Goal: Task Accomplishment & Management: Complete application form

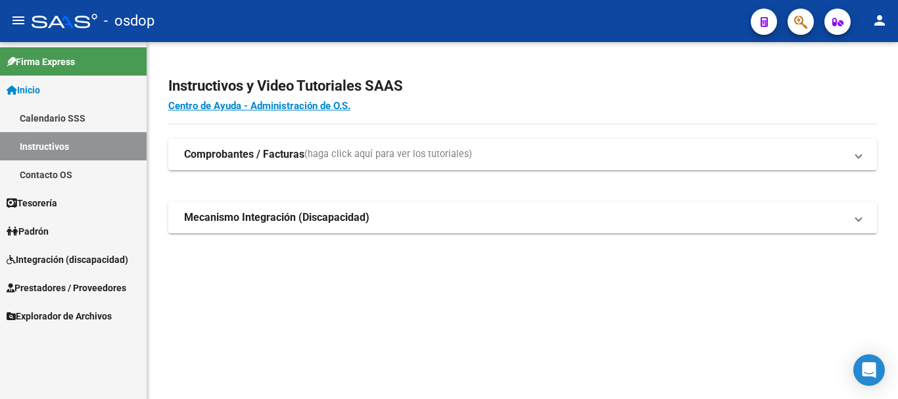
click at [73, 281] on span "Prestadores / Proveedores" at bounding box center [67, 288] width 120 height 14
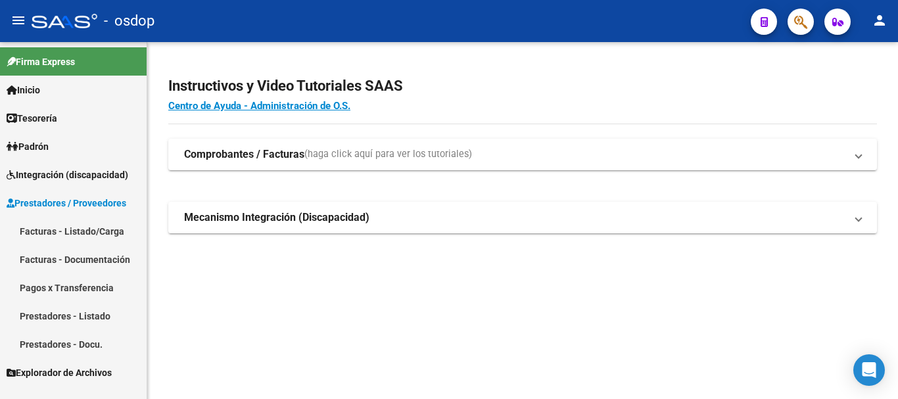
click at [85, 235] on link "Facturas - Listado/Carga" at bounding box center [73, 231] width 147 height 28
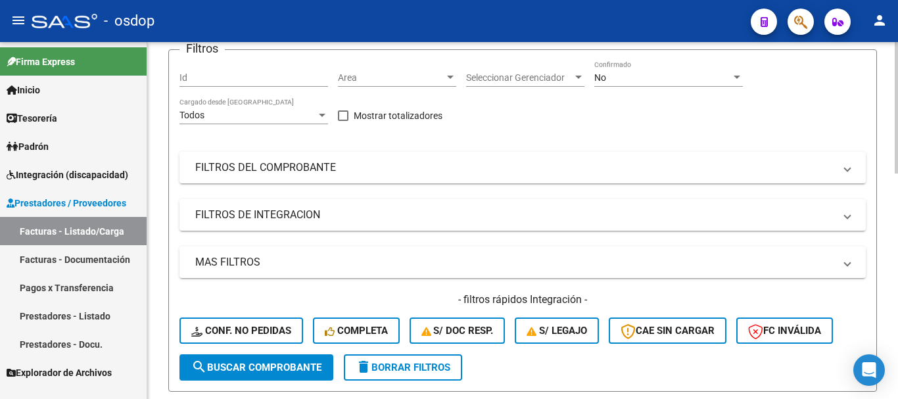
scroll to position [66, 0]
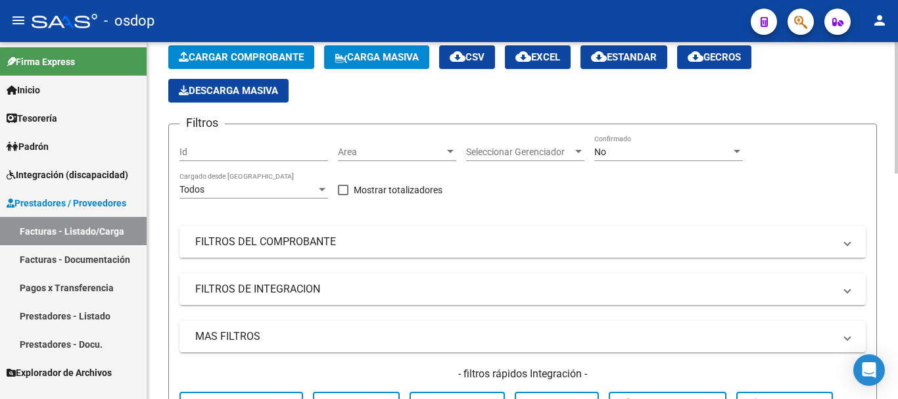
click at [269, 239] on mat-panel-title "FILTROS DEL COMPROBANTE" at bounding box center [514, 242] width 639 height 14
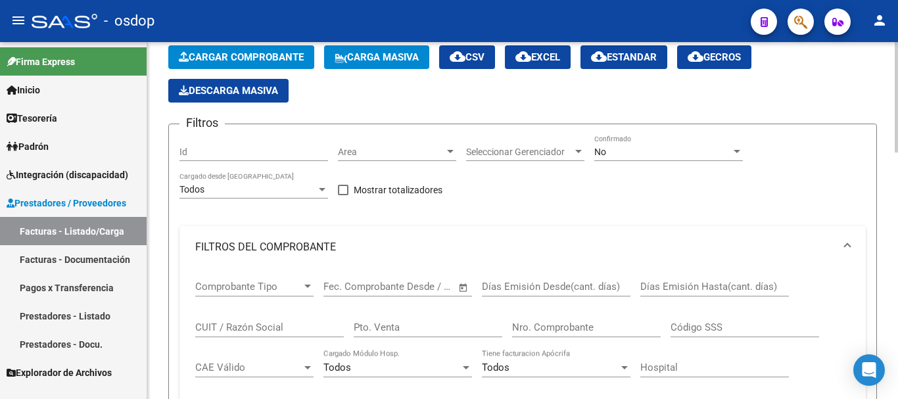
click at [262, 334] on div "CUIT / Razón Social" at bounding box center [269, 323] width 149 height 28
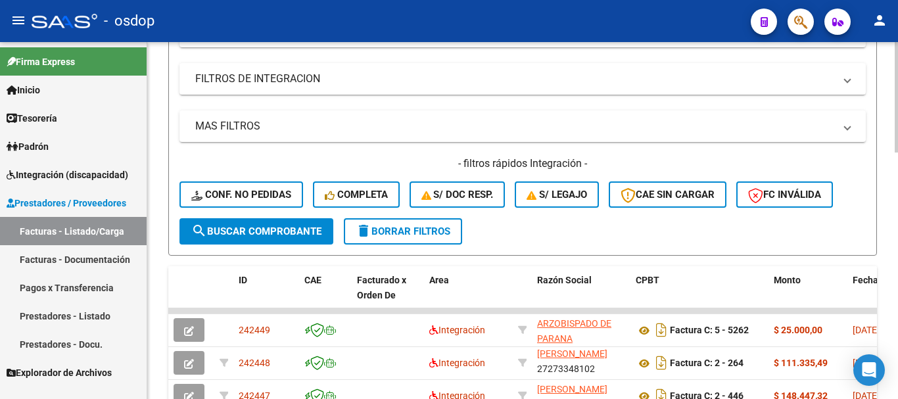
scroll to position [460, 0]
type input "schwe"
click at [252, 239] on button "search Buscar Comprobante" at bounding box center [256, 231] width 154 height 26
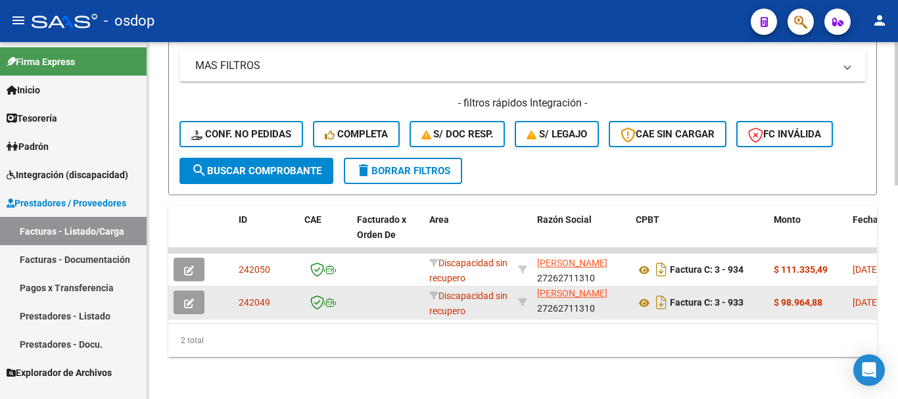
scroll to position [0, 0]
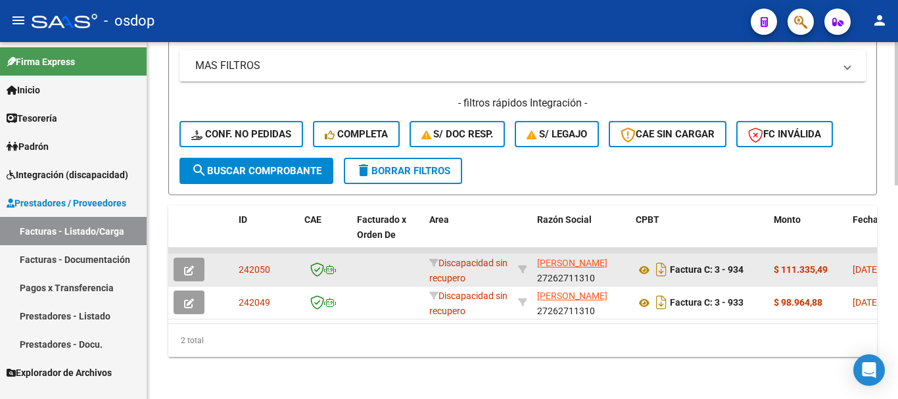
click at [553, 264] on app-link-go-to "[PERSON_NAME]" at bounding box center [572, 263] width 70 height 15
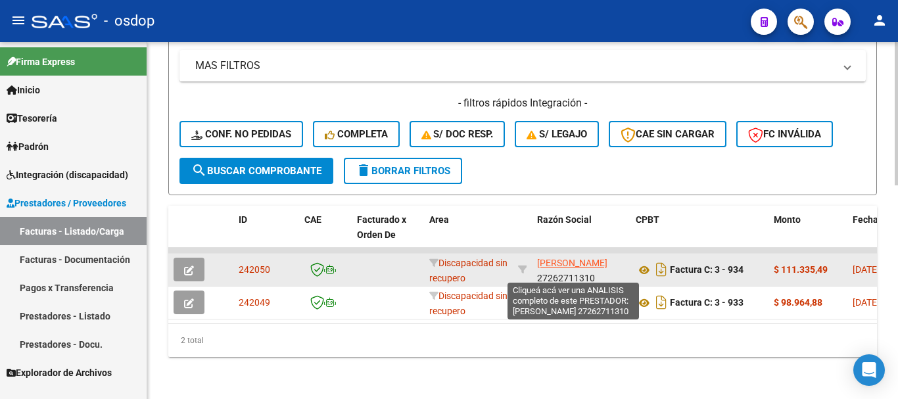
click at [561, 258] on span "[PERSON_NAME]" at bounding box center [572, 263] width 70 height 11
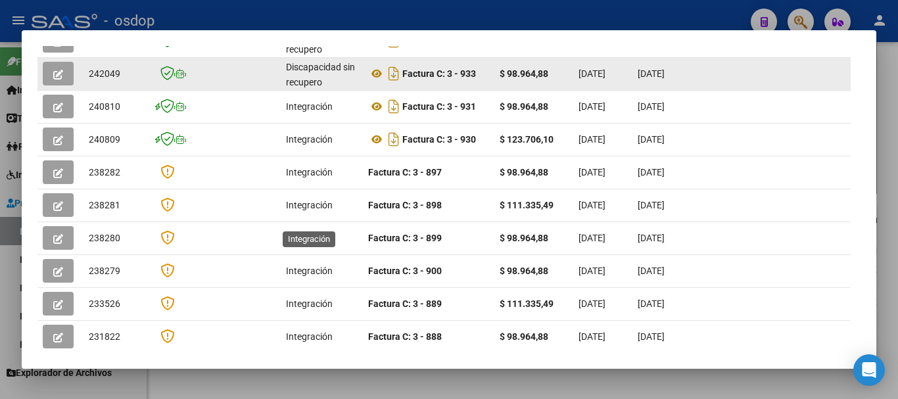
scroll to position [250, 0]
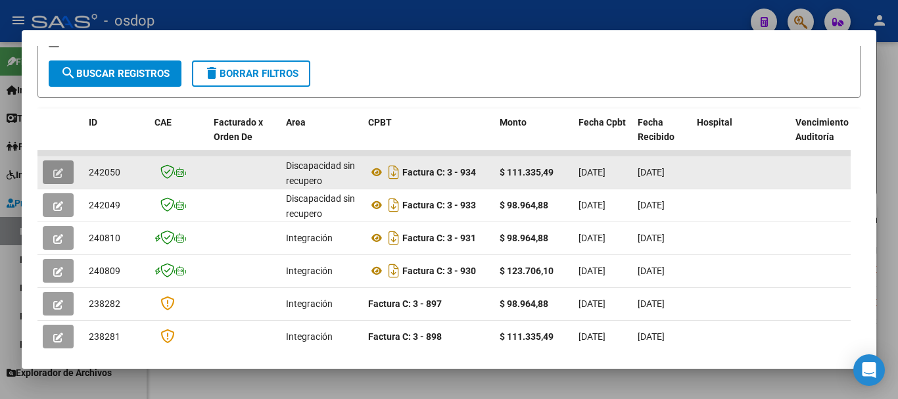
click at [68, 183] on button "button" at bounding box center [58, 172] width 31 height 24
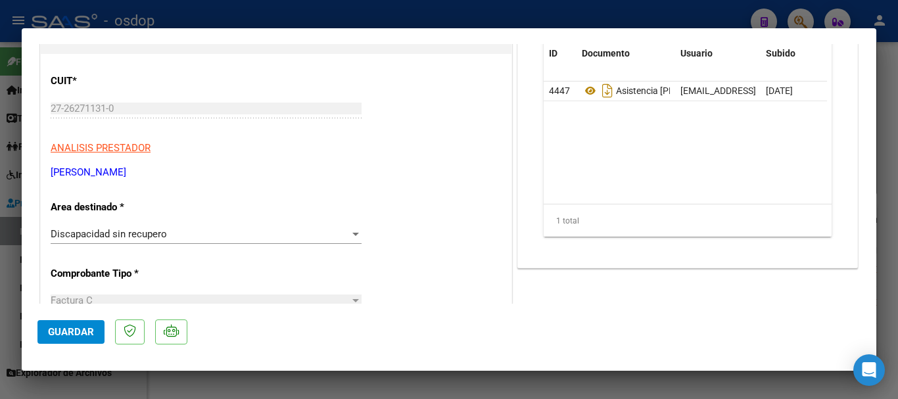
scroll to position [197, 0]
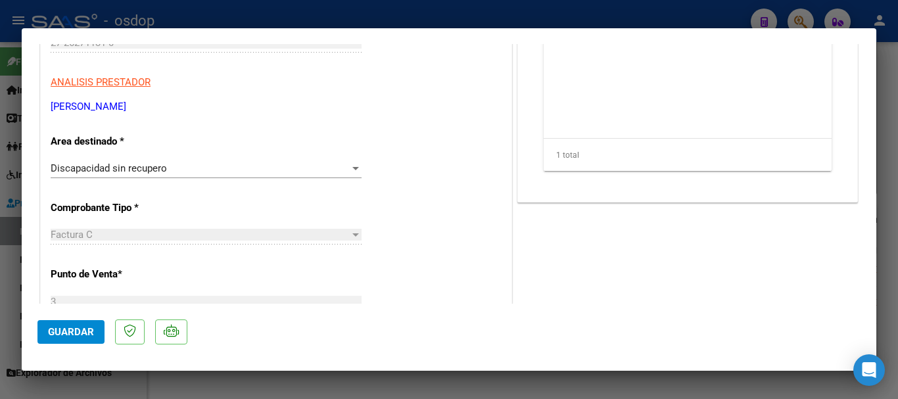
click at [351, 170] on div at bounding box center [356, 168] width 12 height 11
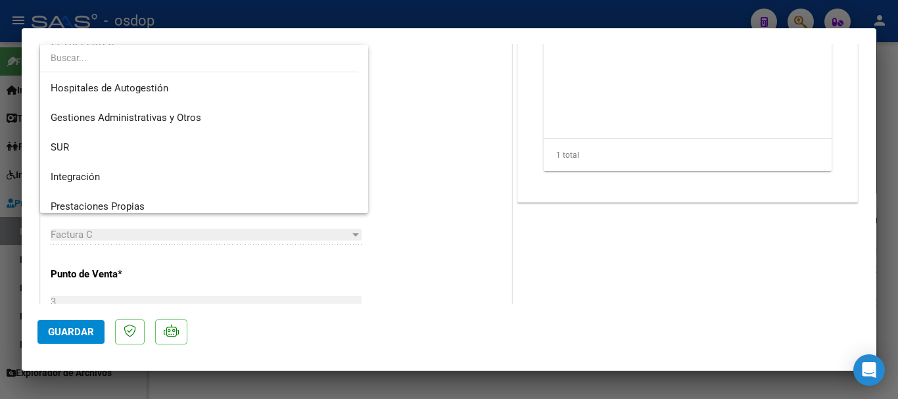
scroll to position [0, 0]
click at [460, 154] on div at bounding box center [449, 199] width 898 height 399
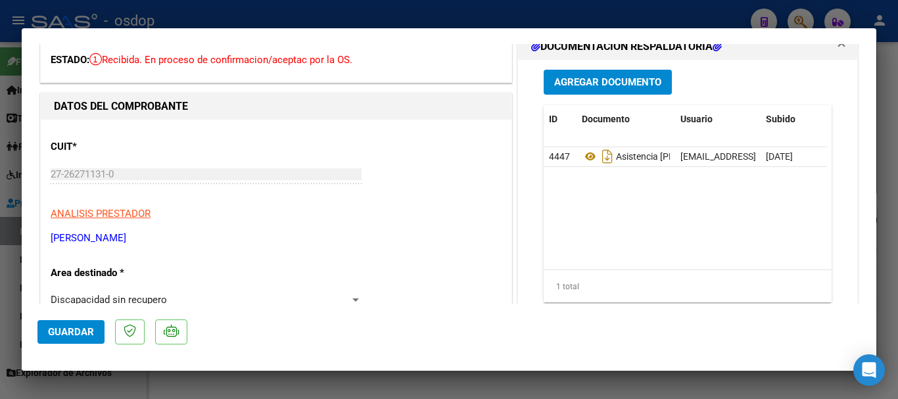
scroll to position [131, 0]
